Goal: Information Seeking & Learning: Learn about a topic

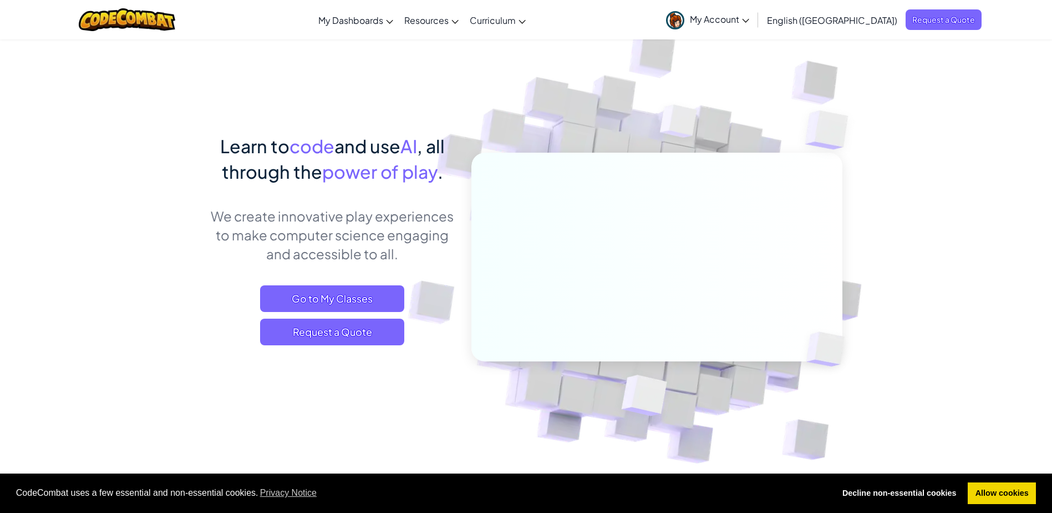
click at [750, 19] on icon at bounding box center [746, 21] width 7 height 4
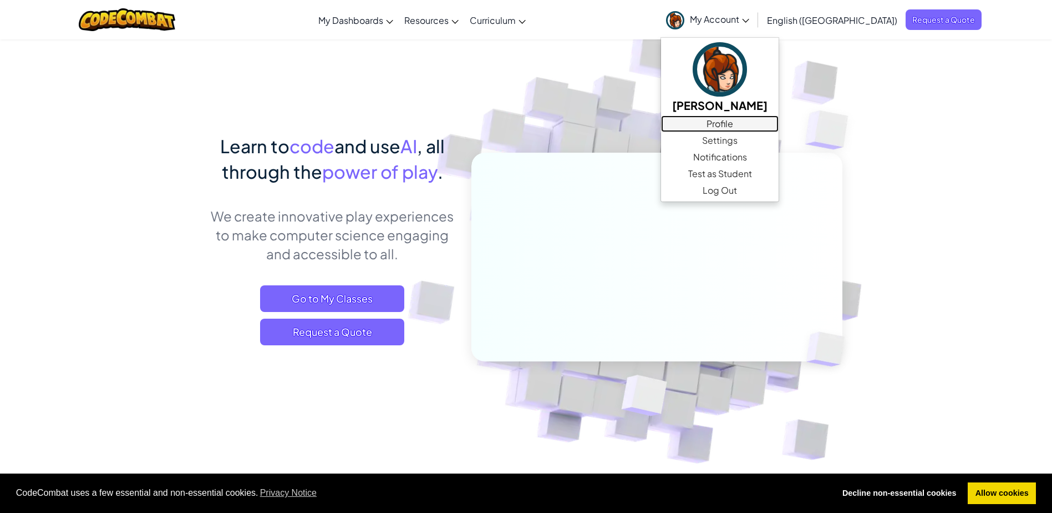
click at [779, 120] on link "Profile" at bounding box center [720, 123] width 118 height 17
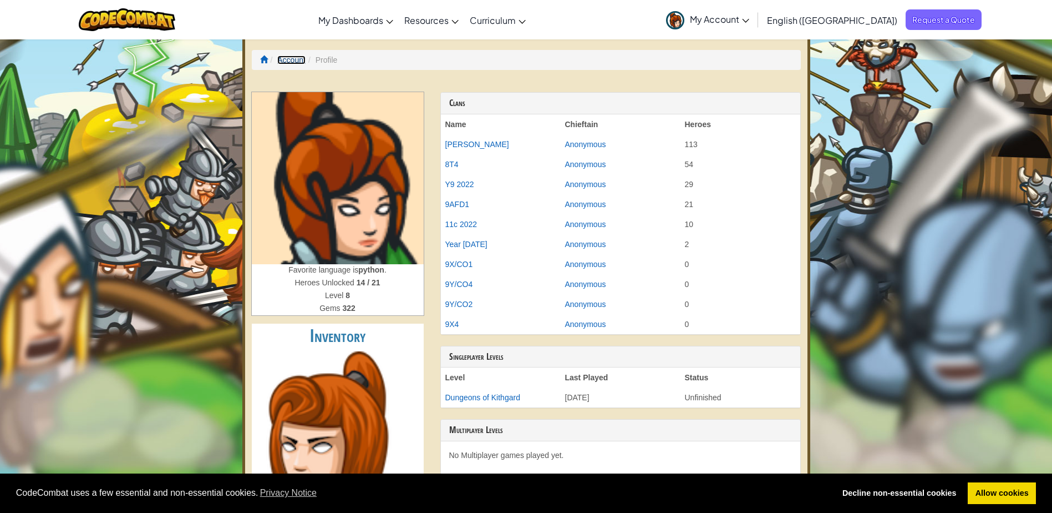
click at [295, 63] on link "Account" at bounding box center [291, 59] width 28 height 9
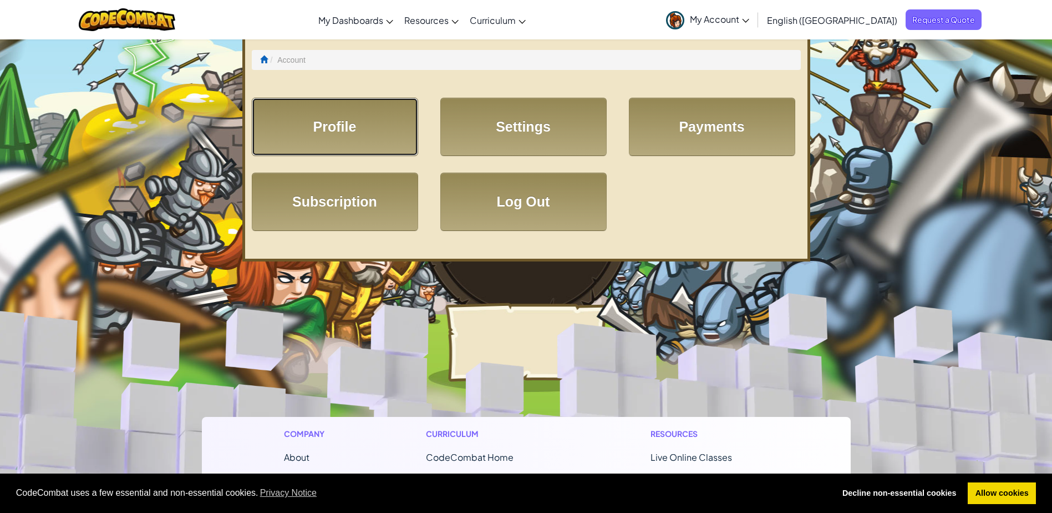
click at [349, 148] on link "Profile" at bounding box center [335, 127] width 166 height 58
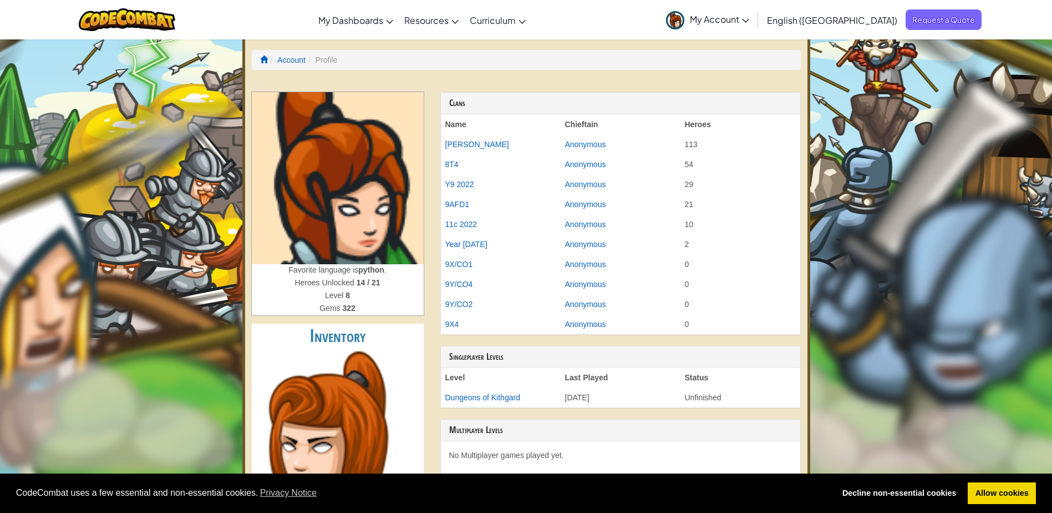
click at [750, 21] on icon at bounding box center [745, 21] width 7 height 4
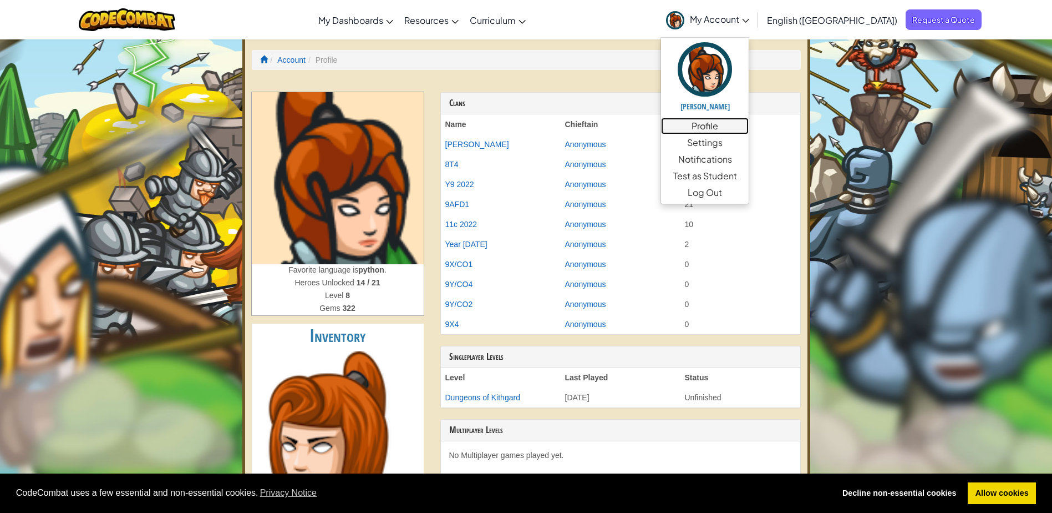
click at [749, 122] on link "Profile" at bounding box center [705, 126] width 88 height 17
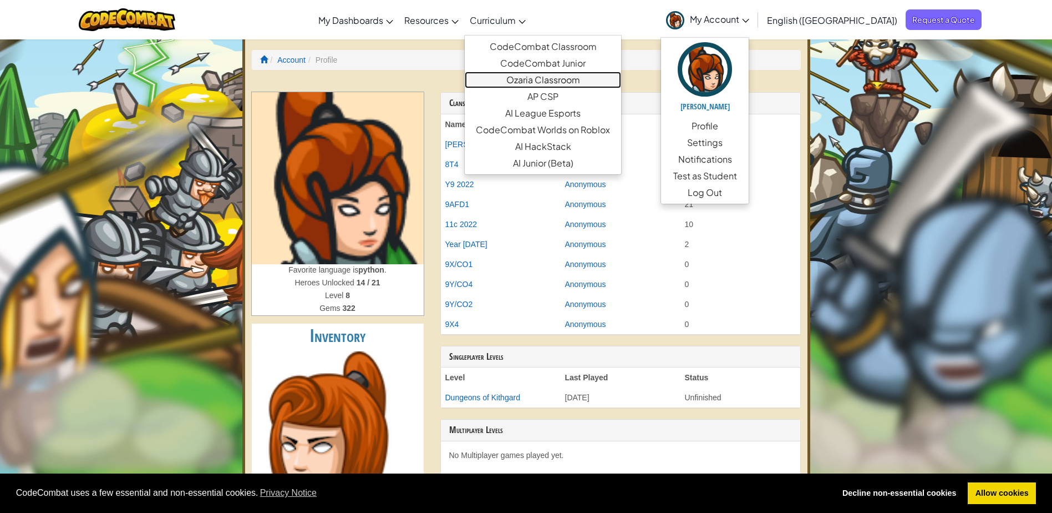
click at [598, 83] on link "Ozaria Classroom" at bounding box center [543, 80] width 156 height 17
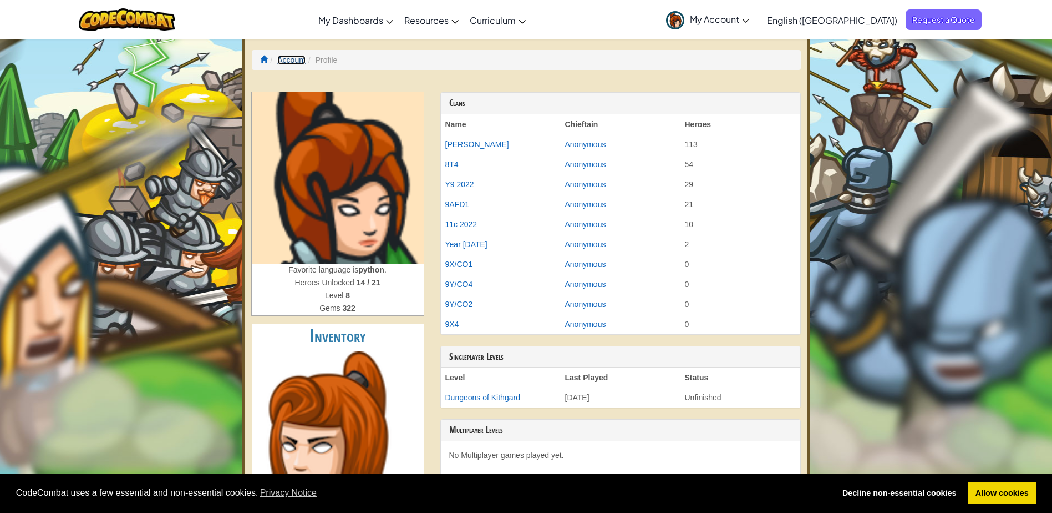
click at [290, 60] on link "Account" at bounding box center [291, 59] width 28 height 9
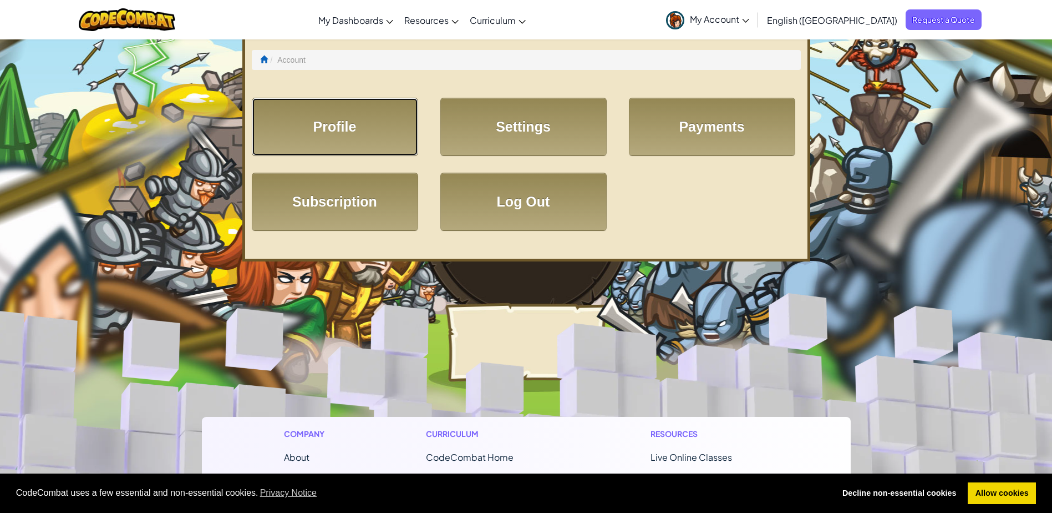
click at [371, 128] on link "Profile" at bounding box center [335, 127] width 166 height 58
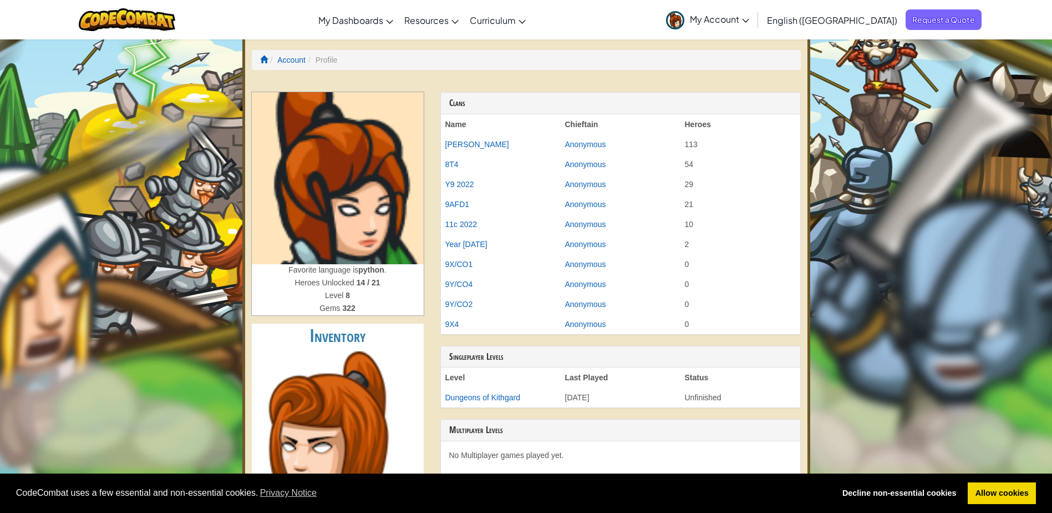
click at [750, 21] on span "My Account" at bounding box center [719, 19] width 59 height 12
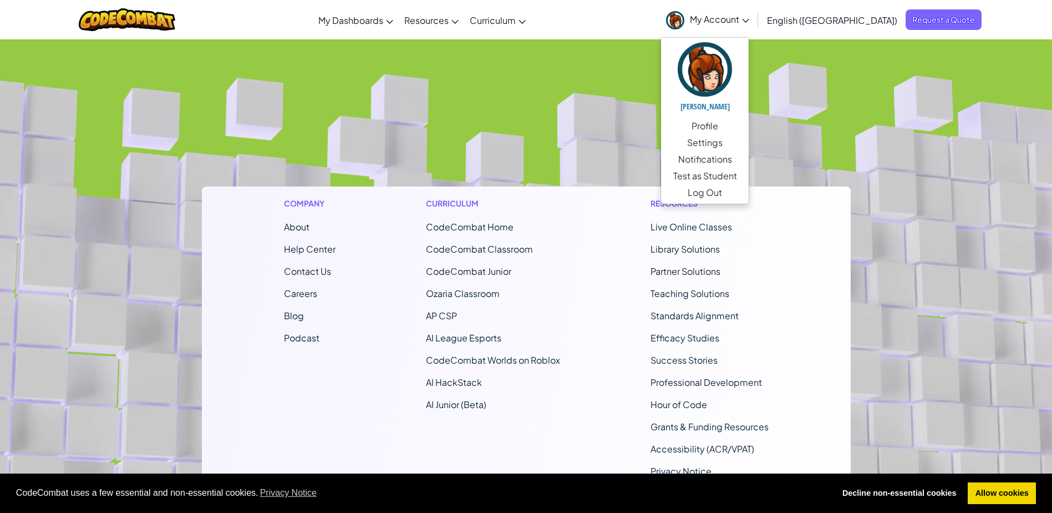
scroll to position [721, 0]
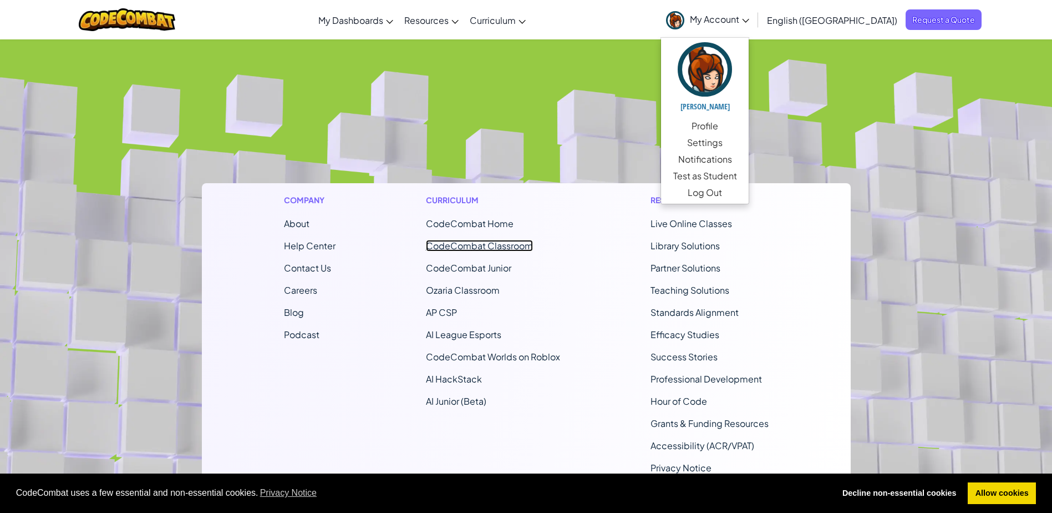
click at [489, 247] on link "CodeCombat Classroom" at bounding box center [479, 246] width 107 height 12
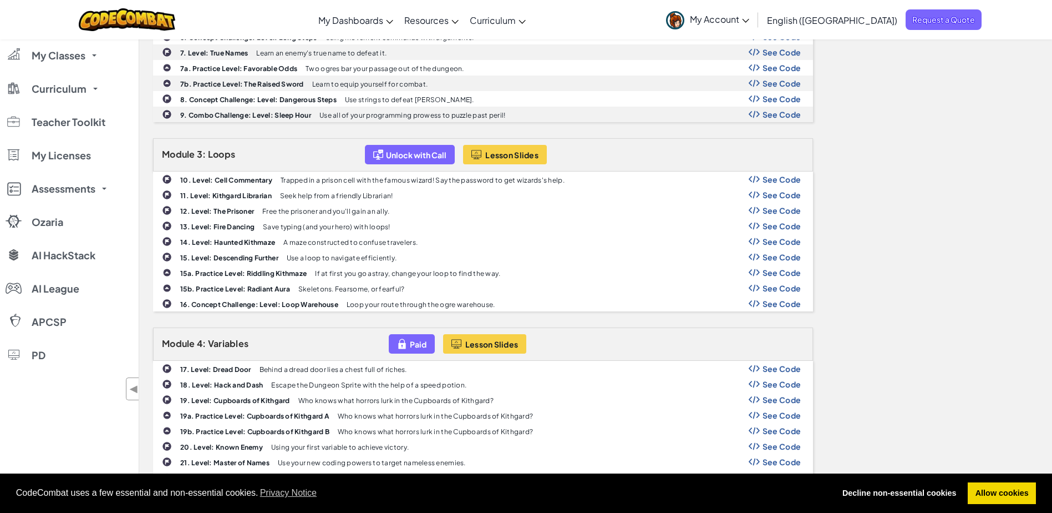
scroll to position [610, 0]
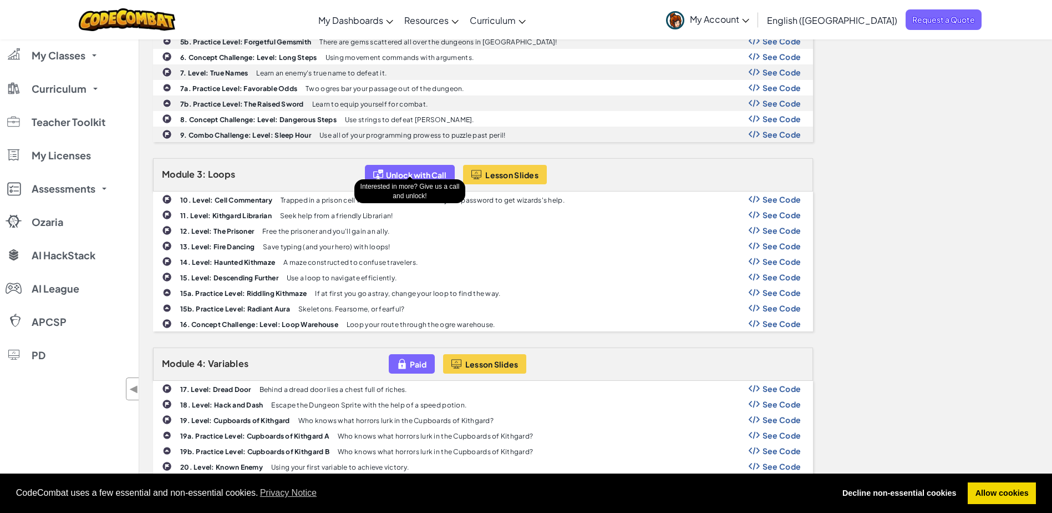
click at [428, 170] on span "Unlock with Call" at bounding box center [416, 174] width 60 height 9
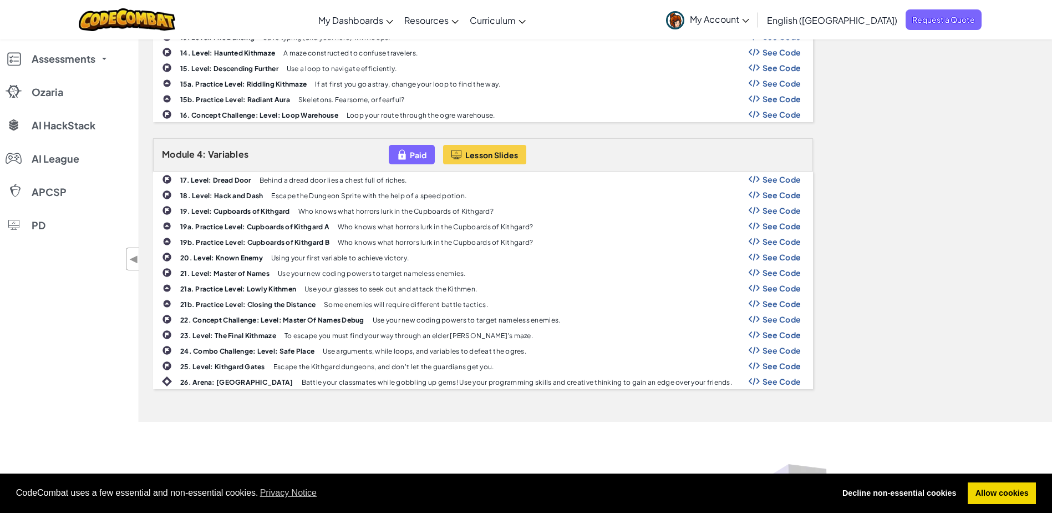
scroll to position [832, 0]
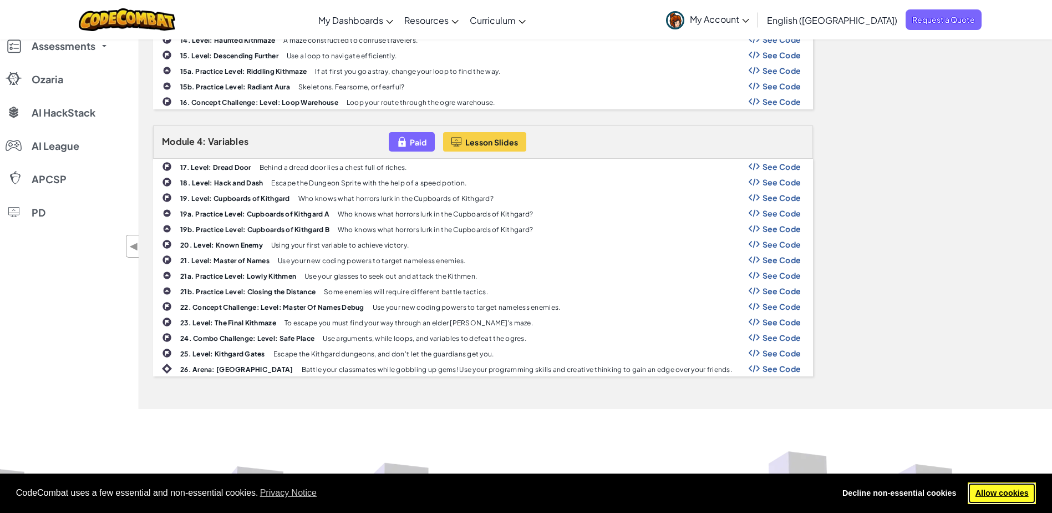
click at [1009, 488] on link "Allow cookies" at bounding box center [1002, 493] width 68 height 22
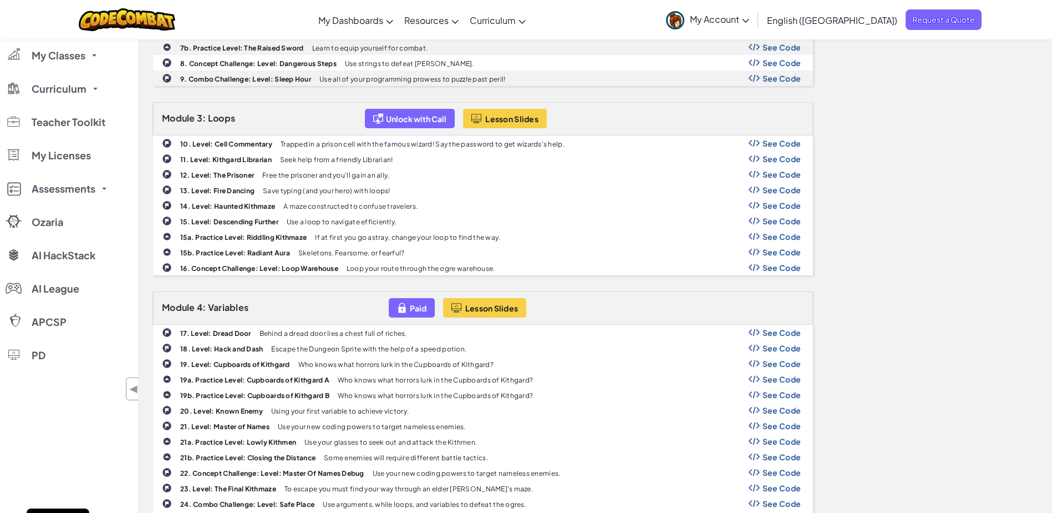
scroll to position [666, 0]
click at [750, 17] on span "My Account" at bounding box center [719, 19] width 59 height 12
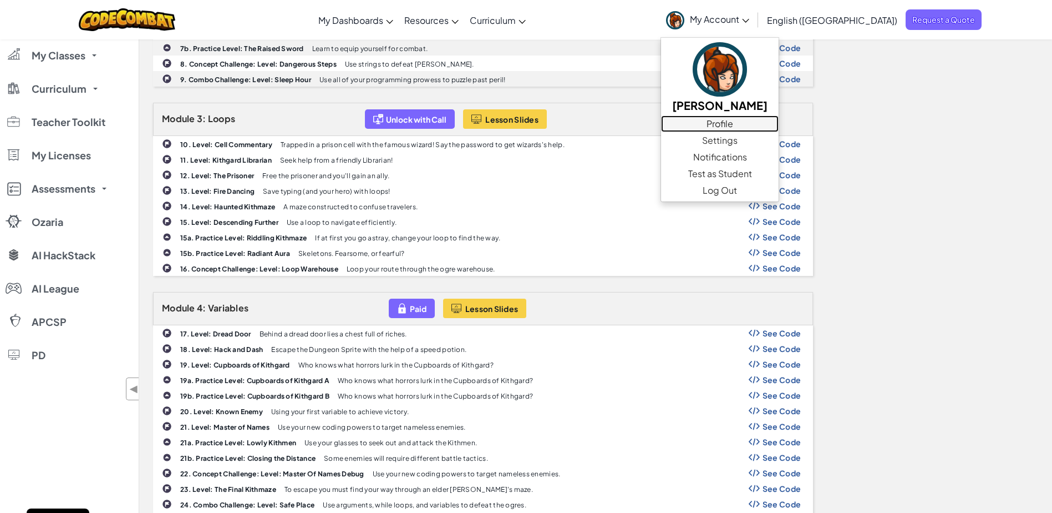
click at [776, 124] on link "Profile" at bounding box center [720, 123] width 118 height 17
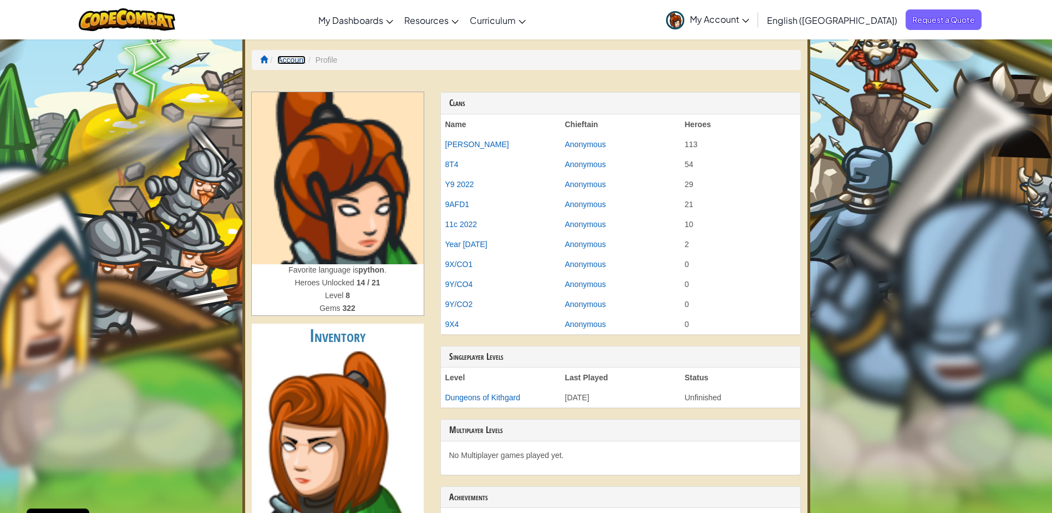
click at [289, 60] on link "Account" at bounding box center [291, 59] width 28 height 9
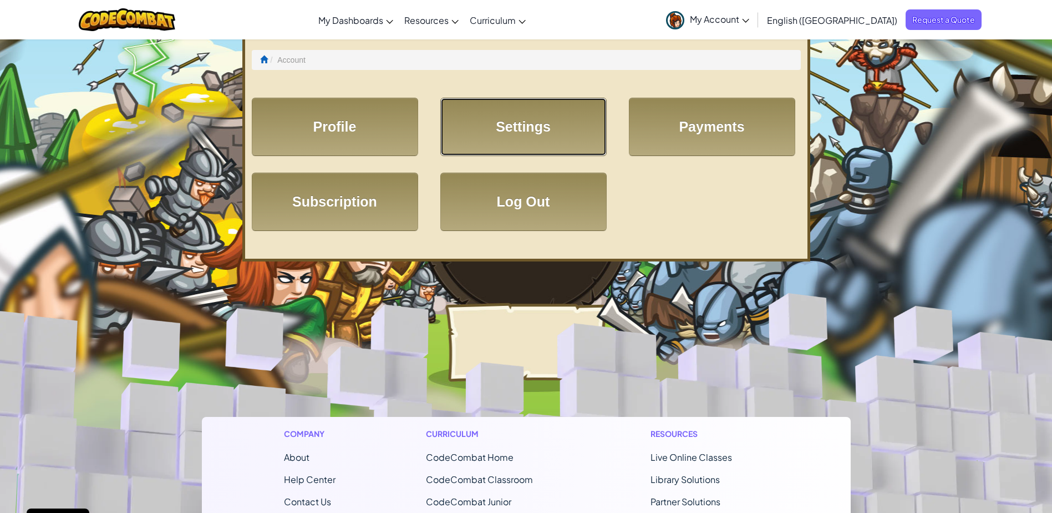
click at [517, 130] on link "Settings" at bounding box center [524, 127] width 166 height 58
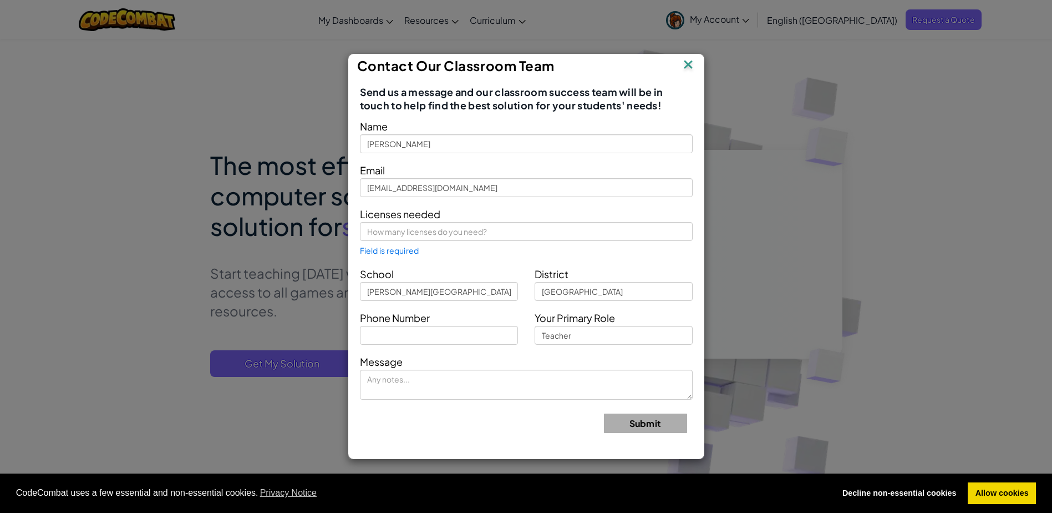
click at [687, 63] on img at bounding box center [688, 65] width 14 height 17
